Goal: Transaction & Acquisition: Purchase product/service

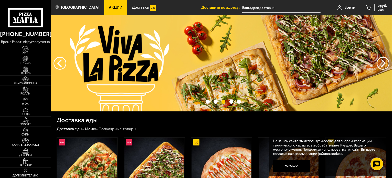
click at [109, 9] on span "Акции" at bounding box center [116, 8] width 14 height 4
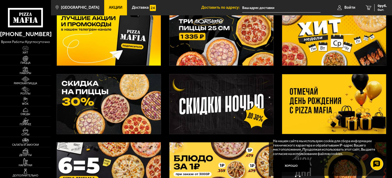
scroll to position [51, 0]
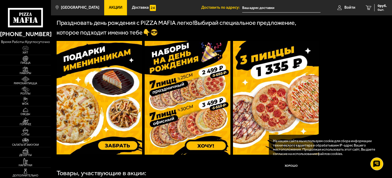
scroll to position [140, 0]
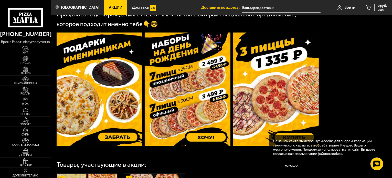
click at [101, 100] on img at bounding box center [100, 89] width 86 height 113
click at [284, 166] on button "Хорошо" at bounding box center [291, 166] width 37 height 12
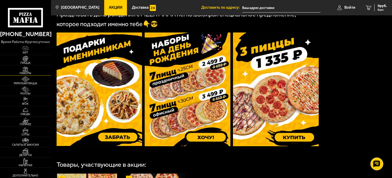
click at [32, 72] on span "Наборы" at bounding box center [25, 73] width 51 height 3
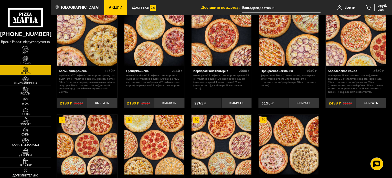
scroll to position [549, 0]
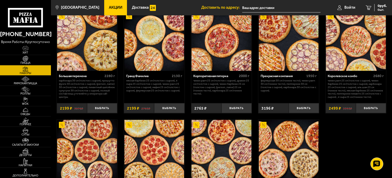
click at [352, 55] on img at bounding box center [356, 41] width 60 height 60
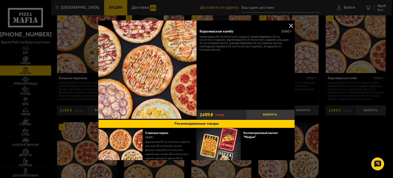
click at [265, 113] on button "Выбрать" at bounding box center [270, 115] width 49 height 10
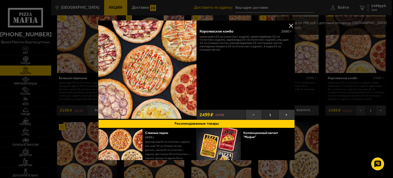
click at [291, 25] on button at bounding box center [291, 26] width 8 height 8
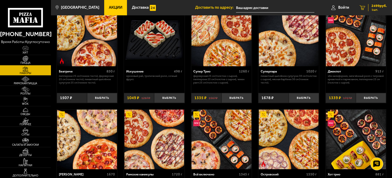
scroll to position [242, 0]
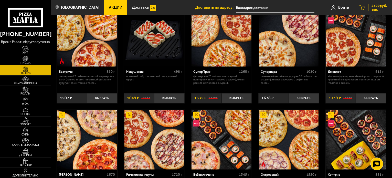
click at [378, 4] on span "2499 руб." at bounding box center [378, 6] width 15 height 4
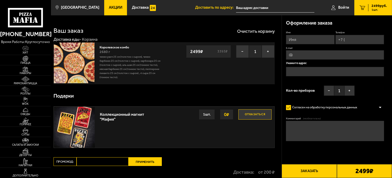
click at [253, 112] on button "Отказаться" at bounding box center [254, 114] width 33 height 10
click at [26, 81] on img at bounding box center [26, 79] width 16 height 6
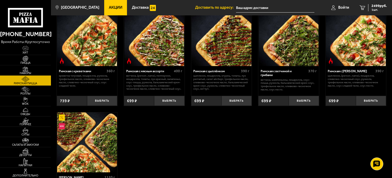
scroll to position [51, 0]
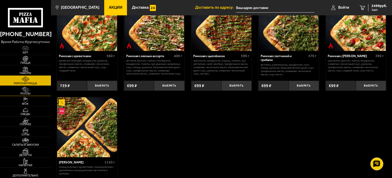
click at [26, 91] on img at bounding box center [26, 90] width 16 height 6
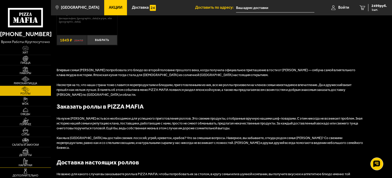
scroll to position [205, 0]
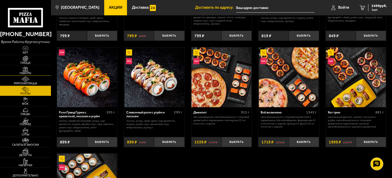
click at [26, 67] on img at bounding box center [26, 69] width 16 height 6
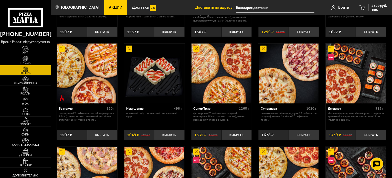
scroll to position [358, 0]
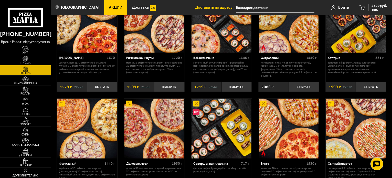
click at [25, 142] on img at bounding box center [26, 141] width 16 height 6
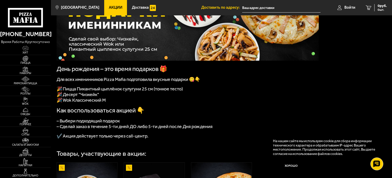
scroll to position [51, 0]
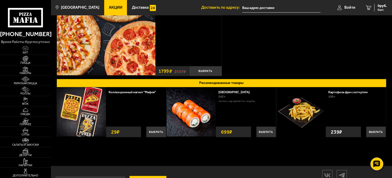
scroll to position [85, 0]
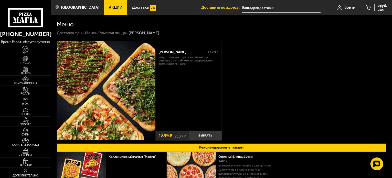
click at [114, 86] on img at bounding box center [106, 90] width 99 height 99
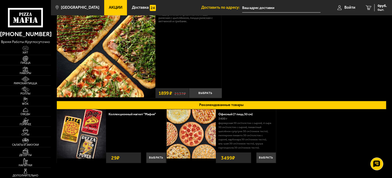
scroll to position [51, 0]
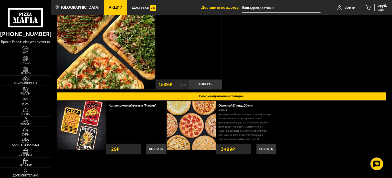
click at [118, 56] on img at bounding box center [106, 39] width 99 height 99
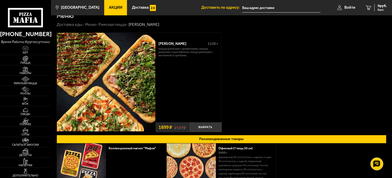
scroll to position [0, 0]
